Goal: Book appointment/travel/reservation

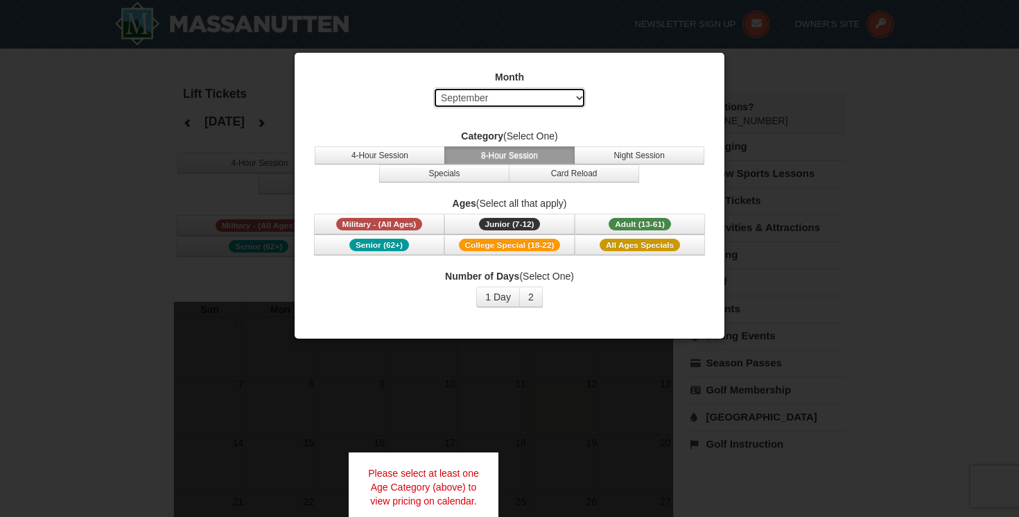
click at [576, 93] on select "Select September October November December January February March April May Jun…" at bounding box center [509, 97] width 153 height 21
click at [433, 87] on select "Select September October November December January February March April May Jun…" at bounding box center [509, 97] width 153 height 21
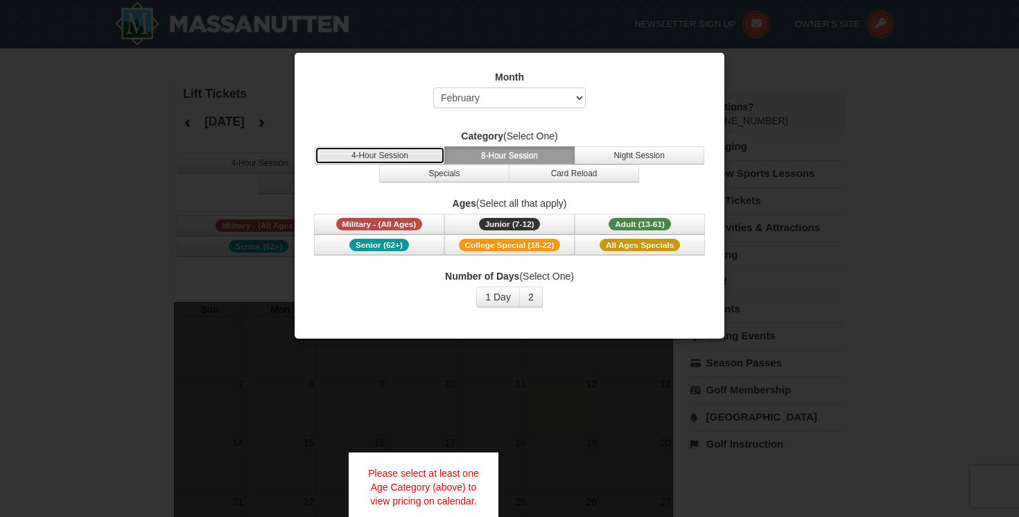
click at [397, 155] on button "4-Hour Session" at bounding box center [380, 155] width 130 height 18
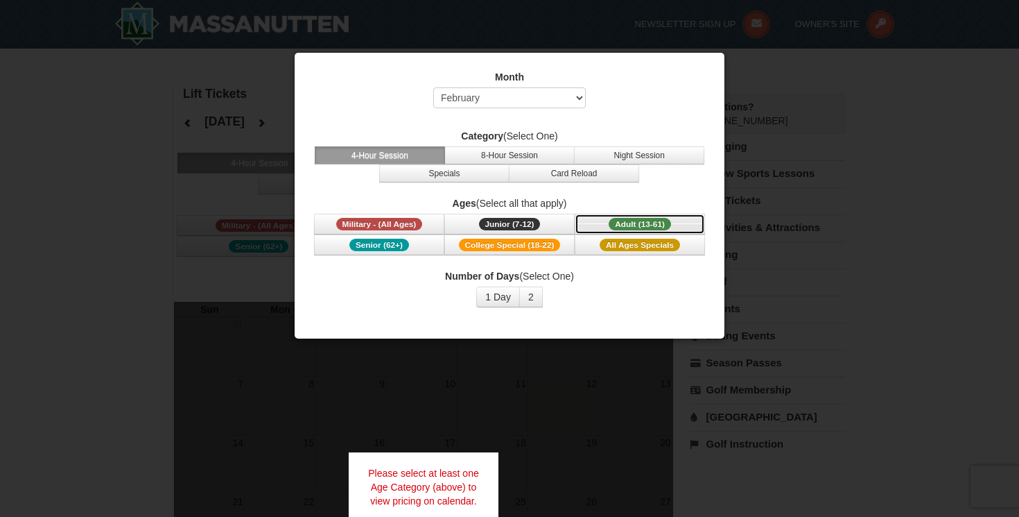
click at [658, 219] on span "Adult (13-61)" at bounding box center [640, 224] width 62 height 12
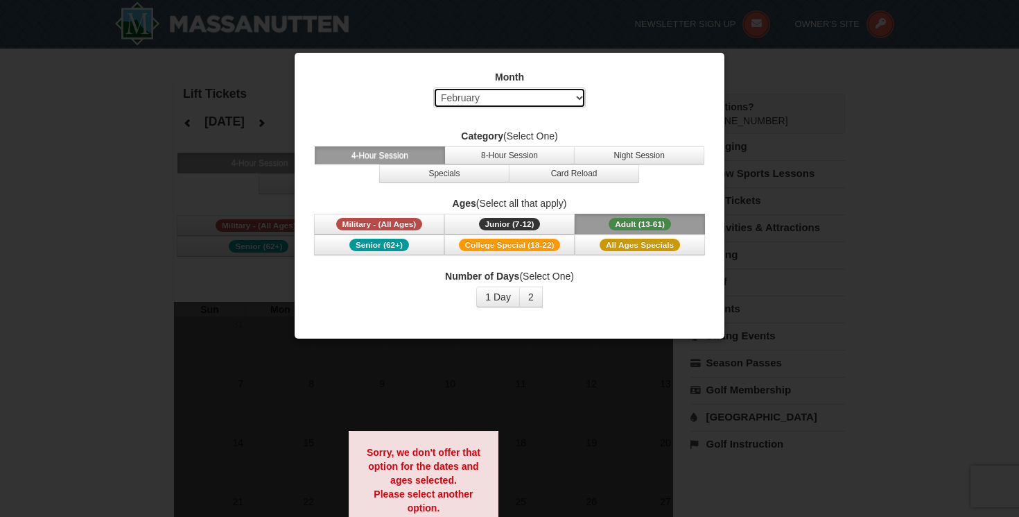
click at [569, 99] on select "Select September October November December January February March April May Jun…" at bounding box center [509, 97] width 153 height 21
select select "12"
click at [433, 87] on select "Select September October November December January February March April May Jun…" at bounding box center [509, 97] width 153 height 21
click at [493, 302] on button "1 Day" at bounding box center [498, 296] width 44 height 21
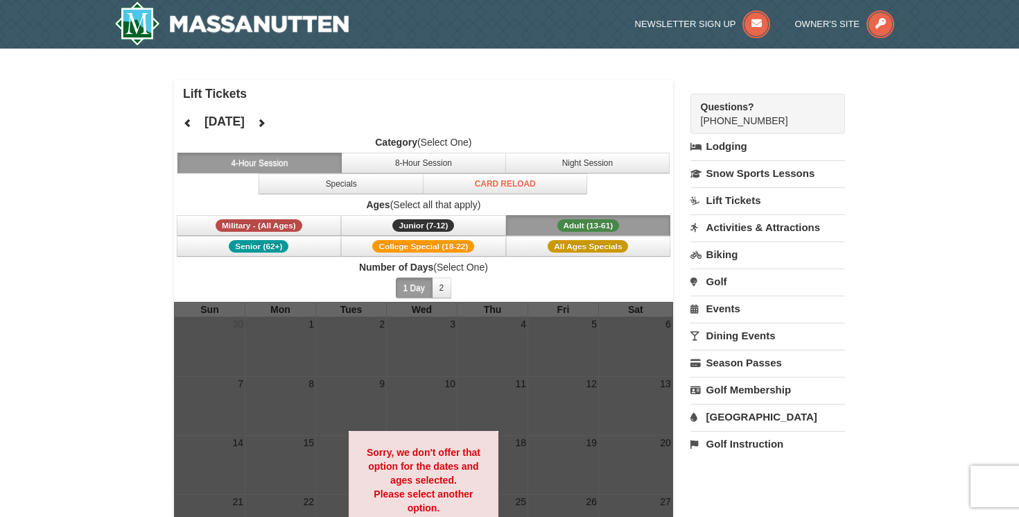
scroll to position [10, 0]
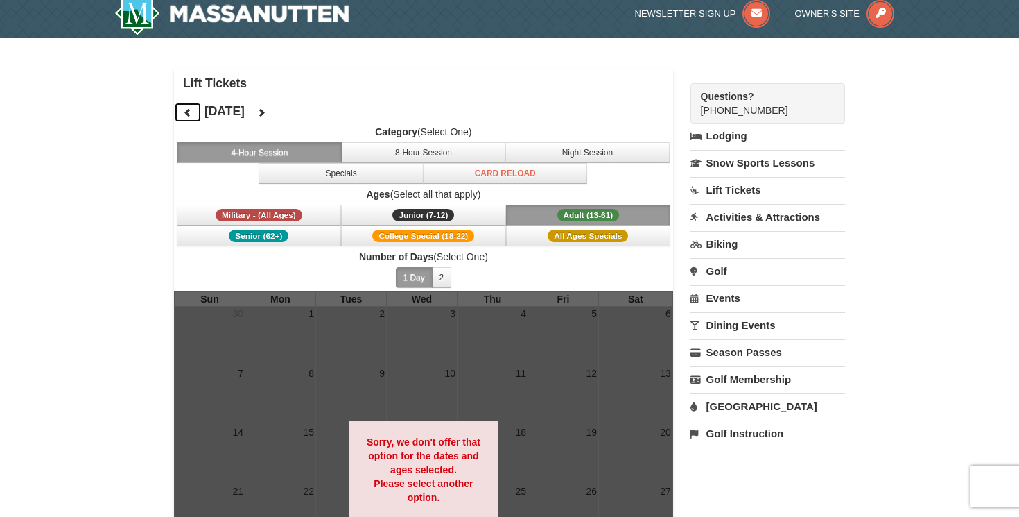
click at [189, 108] on icon at bounding box center [188, 112] width 10 height 10
click at [190, 114] on icon at bounding box center [188, 112] width 10 height 10
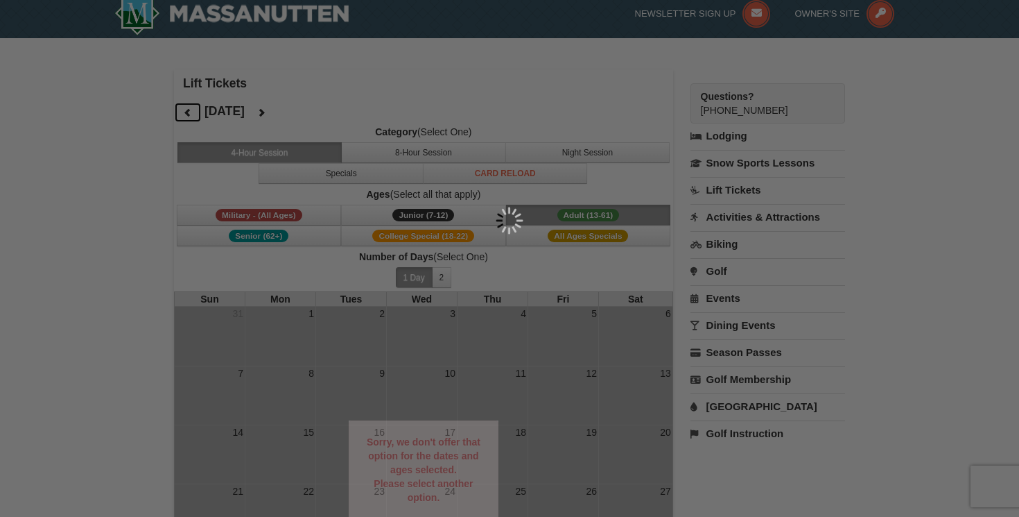
click at [190, 114] on div at bounding box center [509, 258] width 1019 height 517
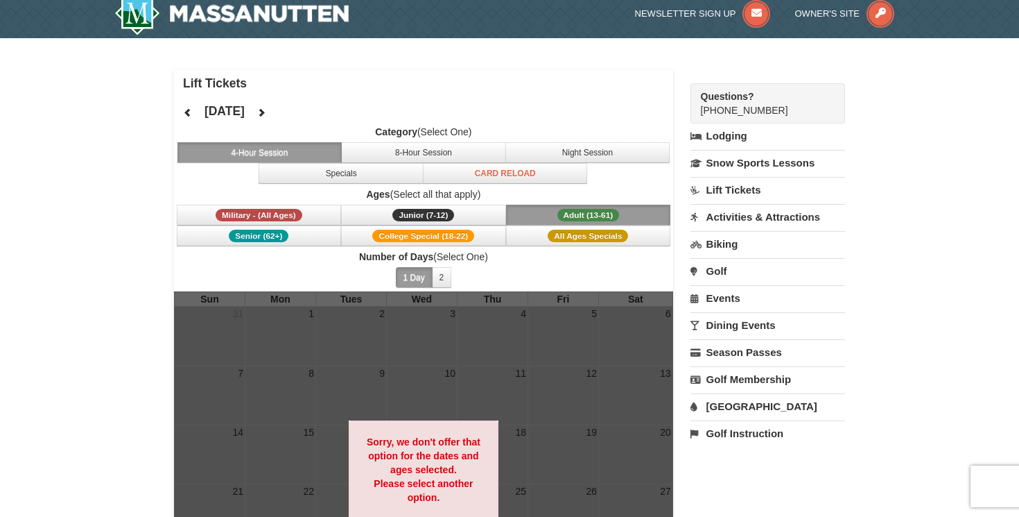
click at [245, 107] on h4 "[DATE]" at bounding box center [225, 111] width 40 height 14
click at [189, 111] on icon at bounding box center [188, 112] width 10 height 10
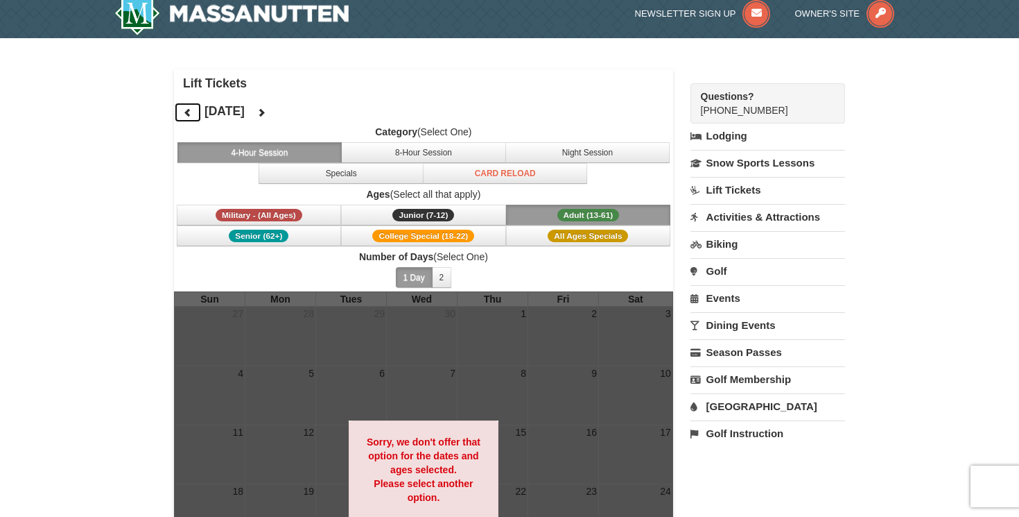
click at [189, 111] on icon at bounding box center [188, 112] width 10 height 10
click at [600, 214] on span "Adult (13-61)" at bounding box center [589, 215] width 62 height 12
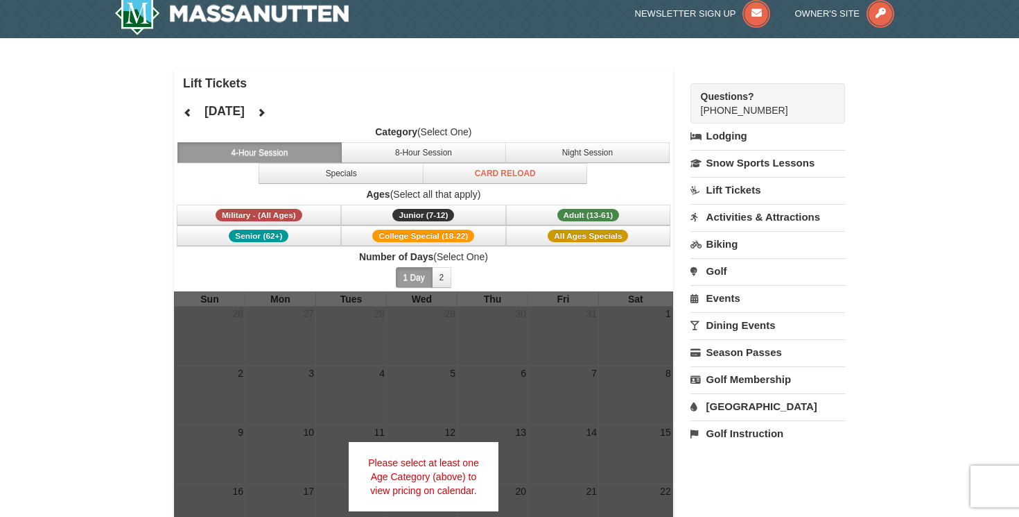
click at [408, 282] on button "1 Day" at bounding box center [414, 277] width 37 height 21
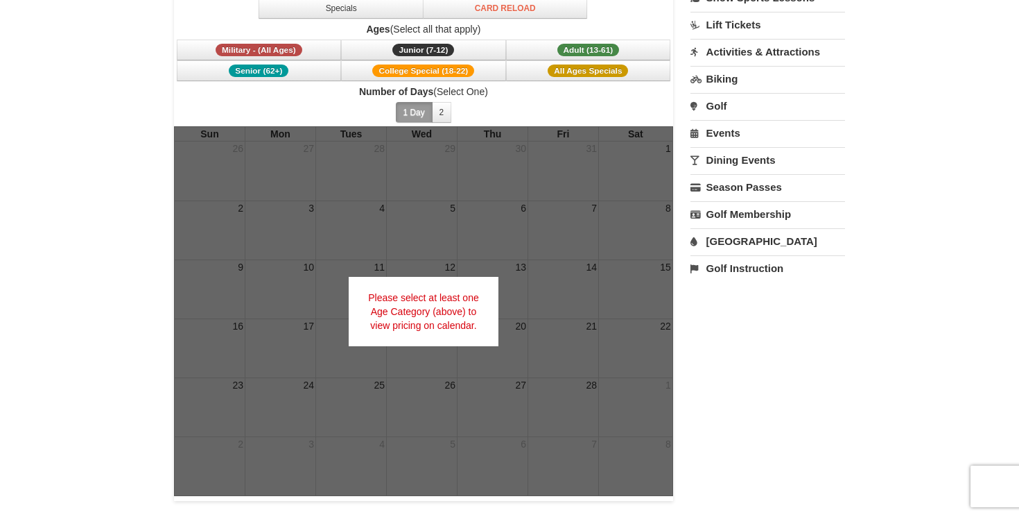
scroll to position [0, 0]
